Goal: Transaction & Acquisition: Purchase product/service

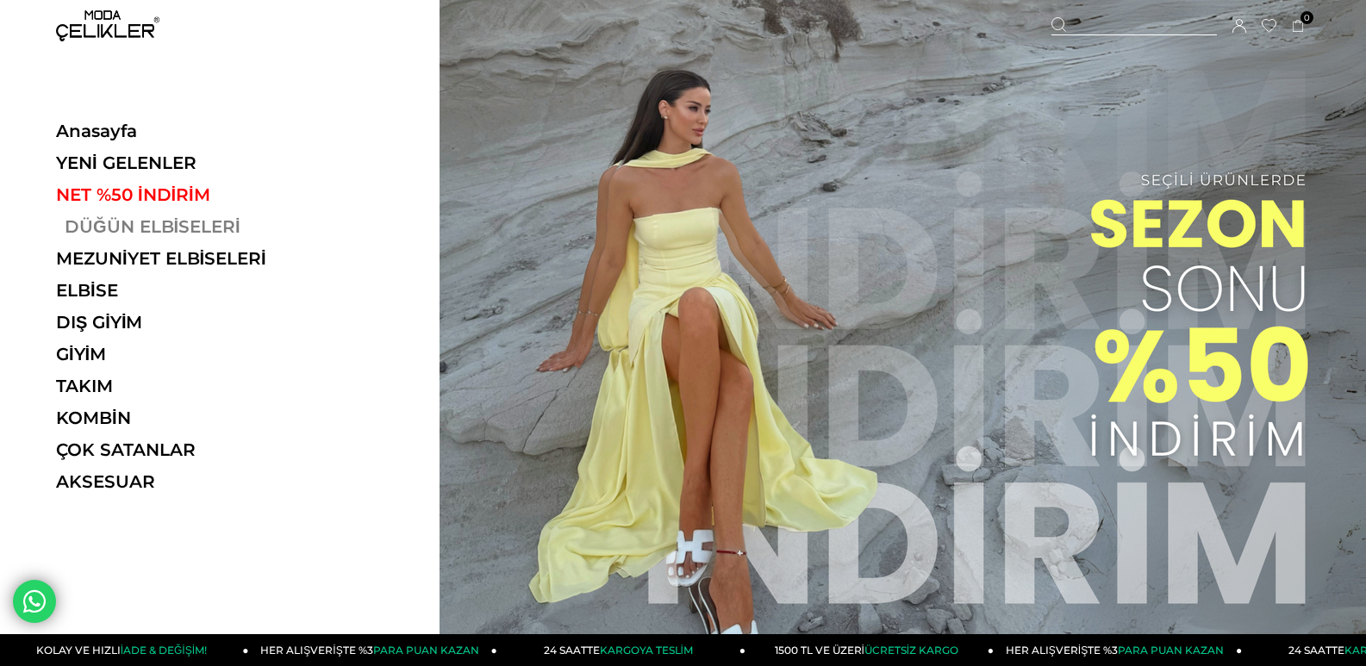
click at [159, 217] on link "DÜĞÜN ELBİSELERİ" at bounding box center [174, 226] width 237 height 21
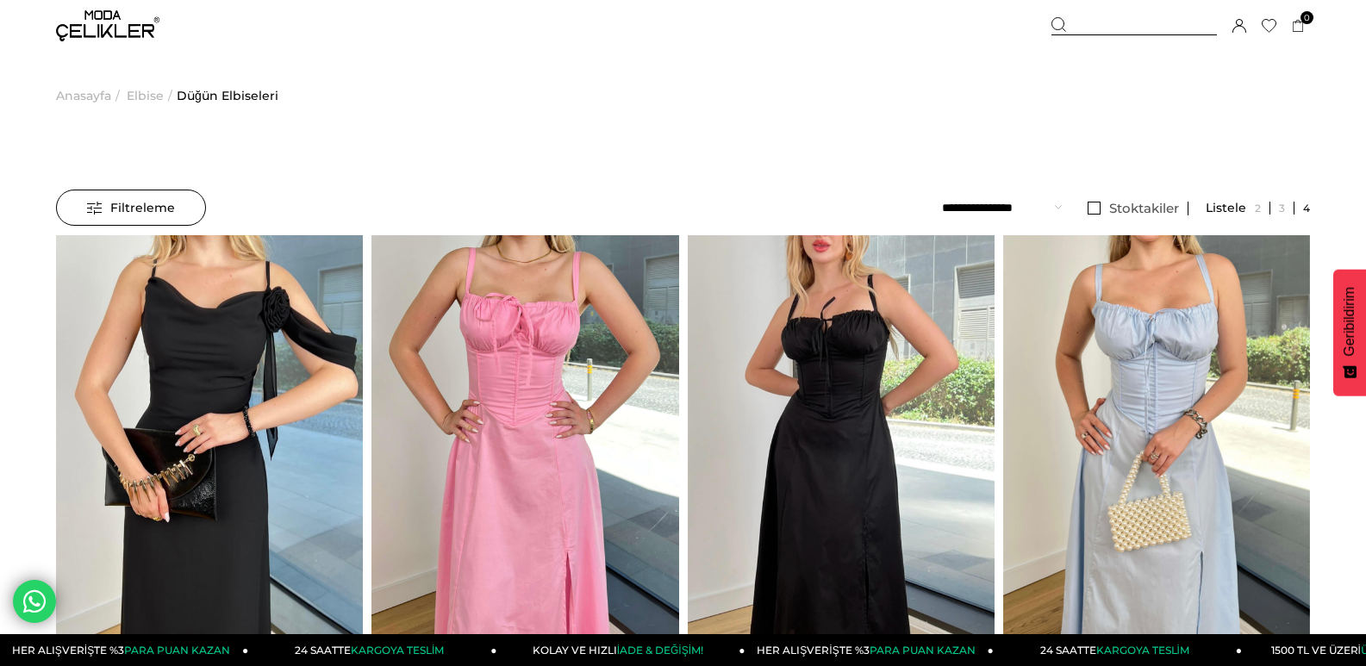
click at [125, 208] on span "Filtreleme" at bounding box center [131, 207] width 88 height 34
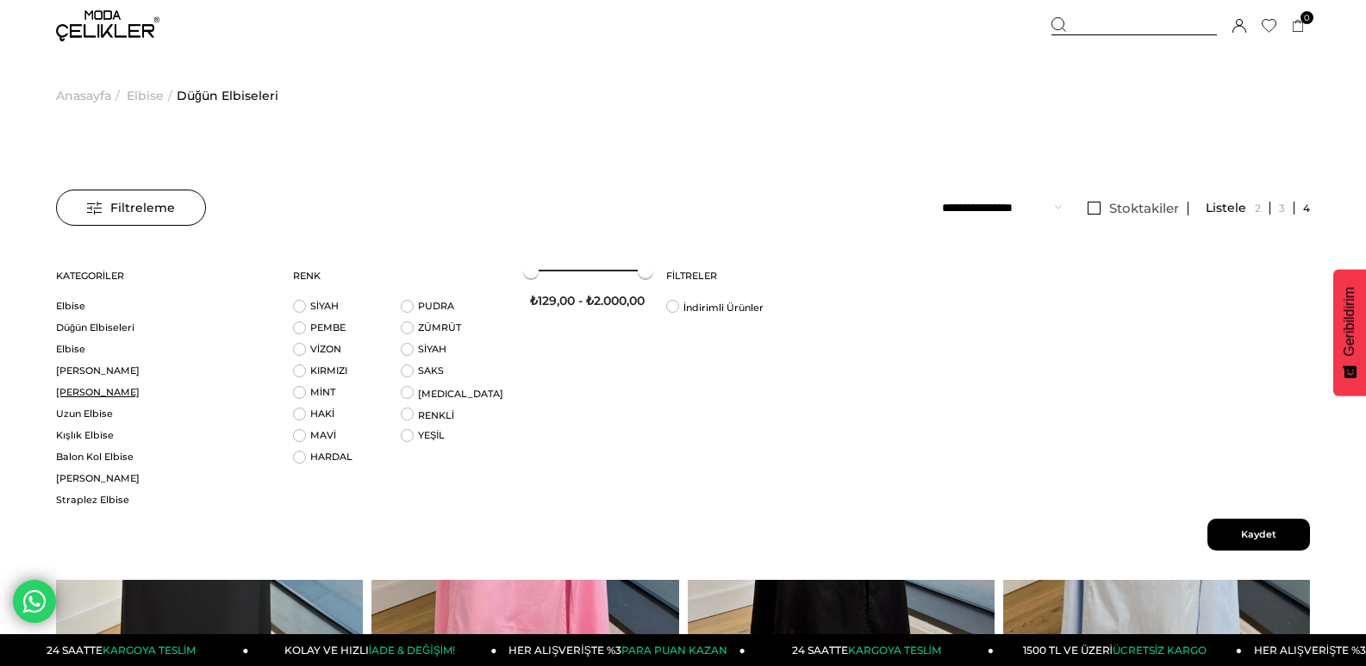
click at [78, 395] on link "[PERSON_NAME]" at bounding box center [163, 392] width 215 height 13
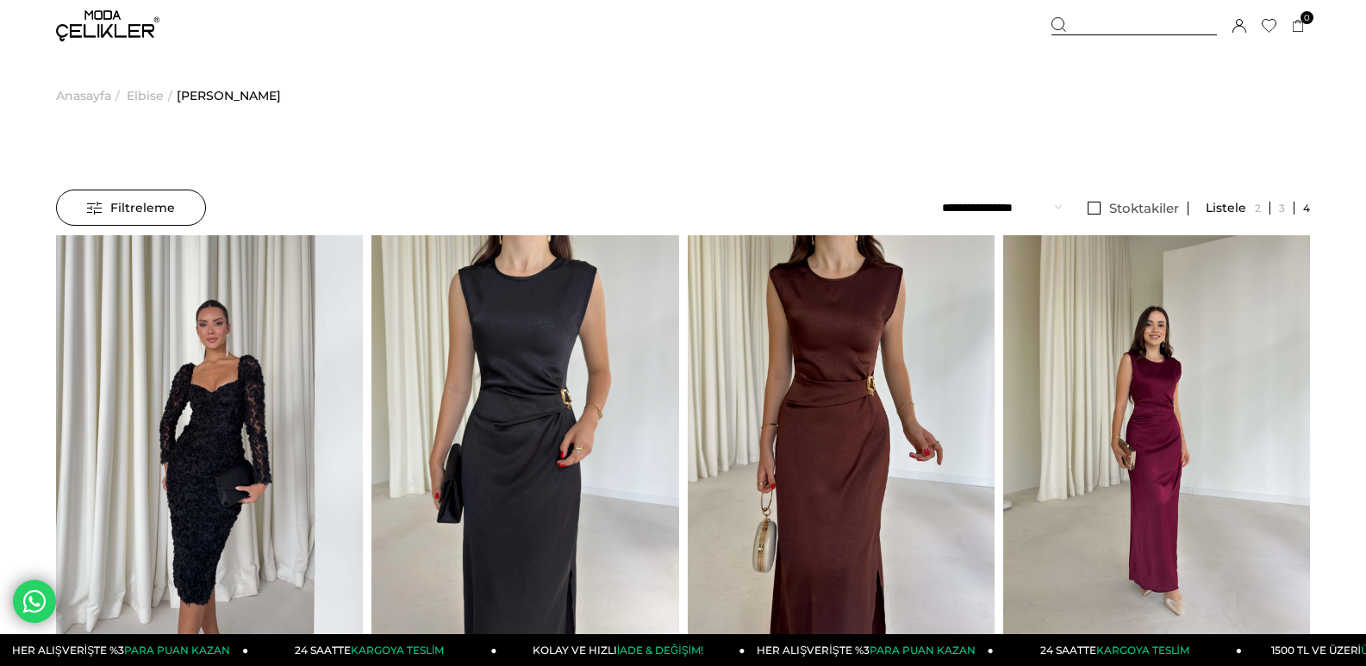
click at [140, 204] on span "Filtreleme" at bounding box center [131, 207] width 88 height 34
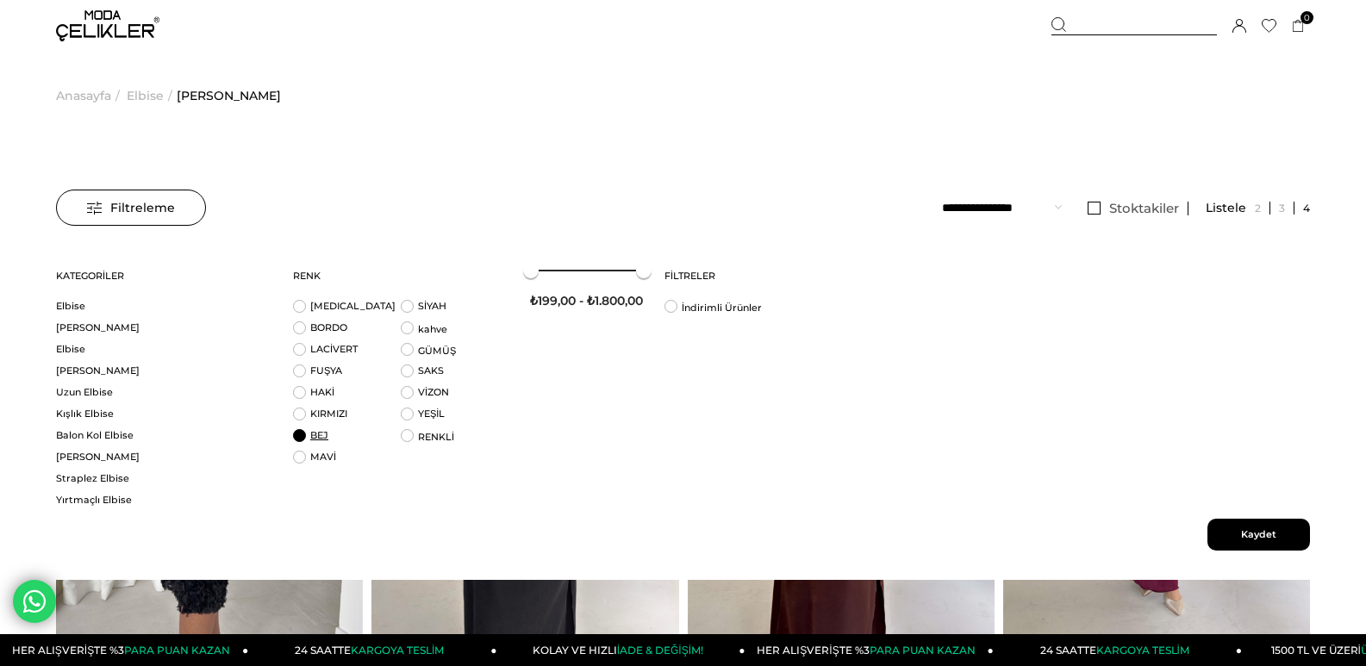
click at [317, 440] on link "BEJ" at bounding box center [319, 435] width 18 height 12
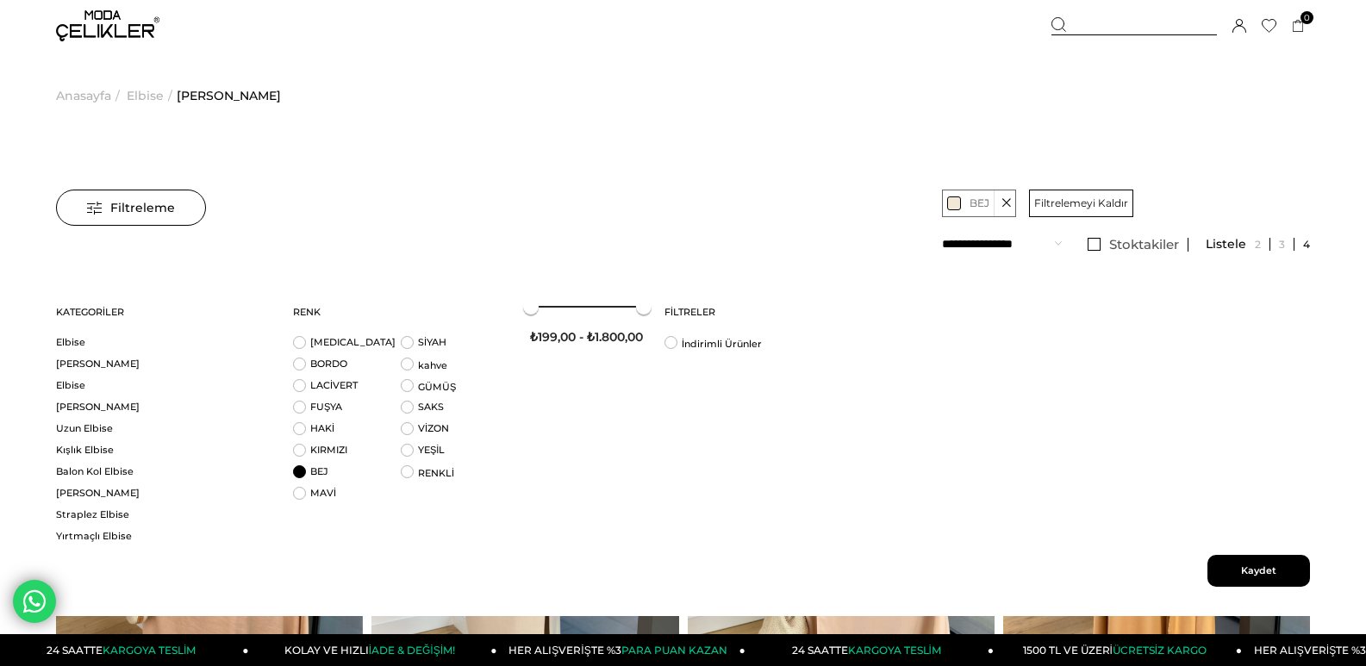
click at [1237, 567] on span "Kaydet" at bounding box center [1258, 571] width 103 height 32
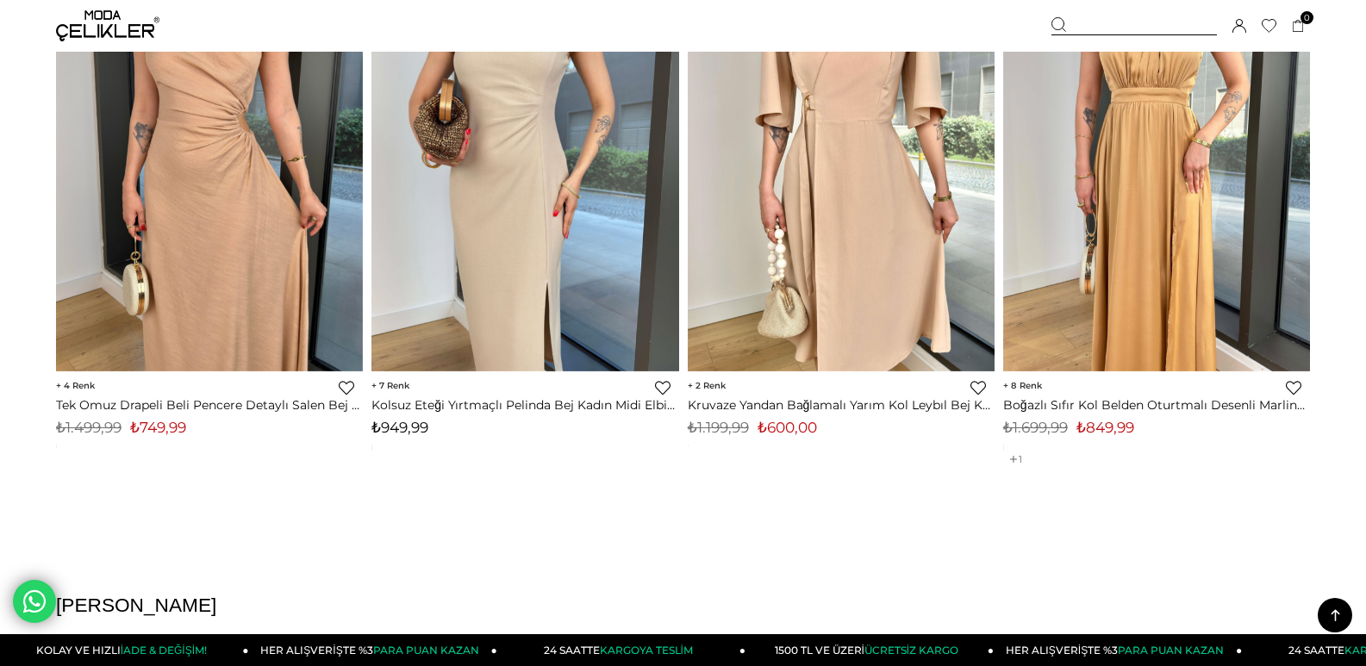
scroll to position [58, 0]
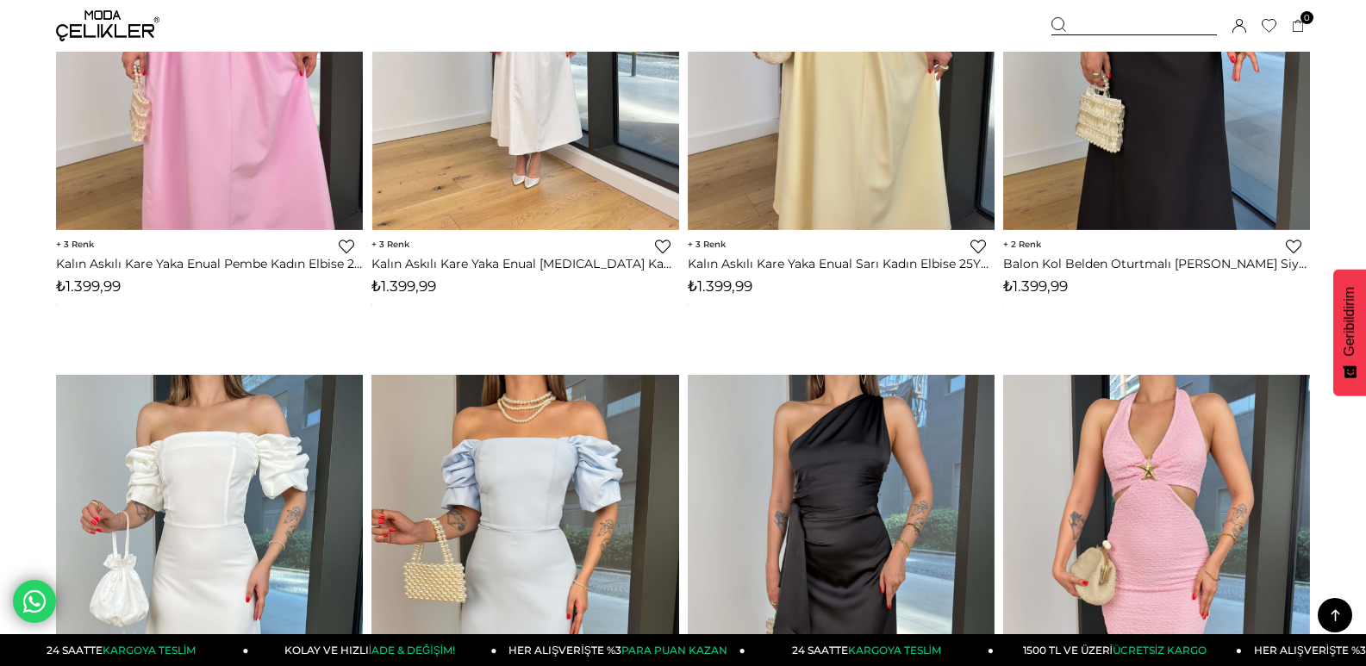
scroll to position [3305, 0]
